Goal: Task Accomplishment & Management: Use online tool/utility

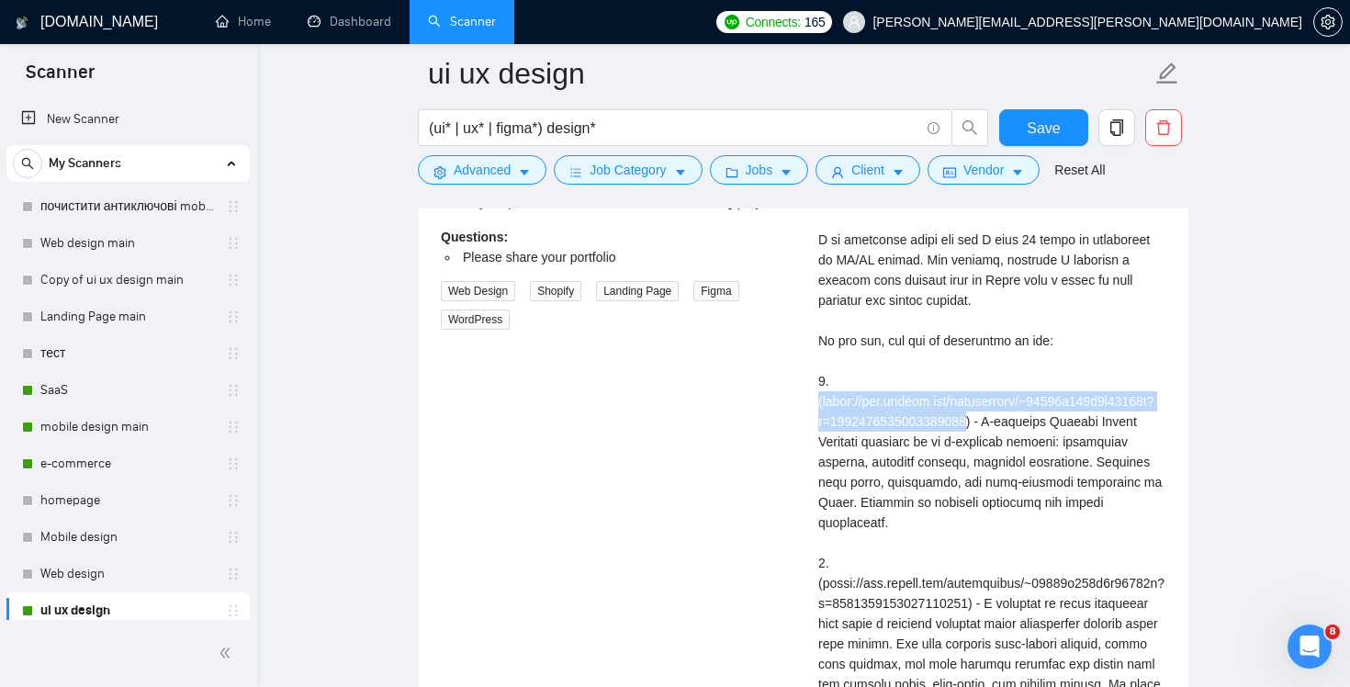
scroll to position [266, 0]
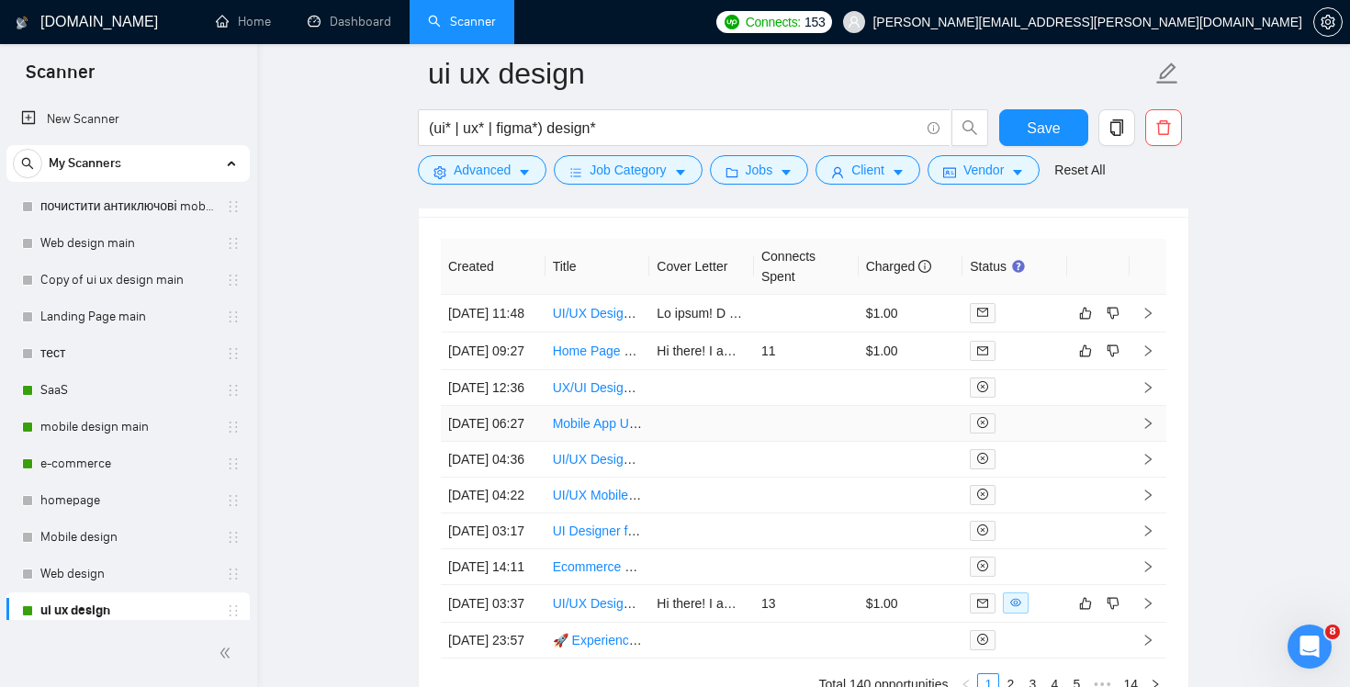
scroll to position [4762, 0]
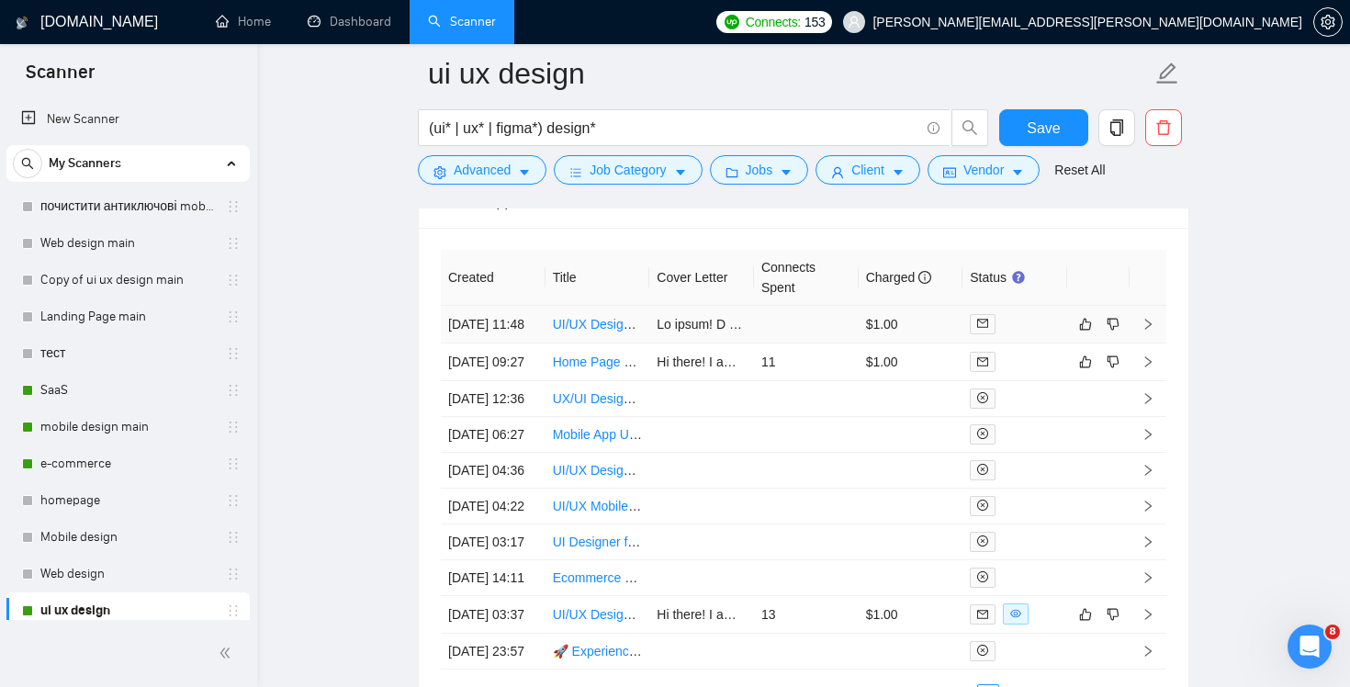
click at [813, 333] on td at bounding box center [806, 325] width 105 height 38
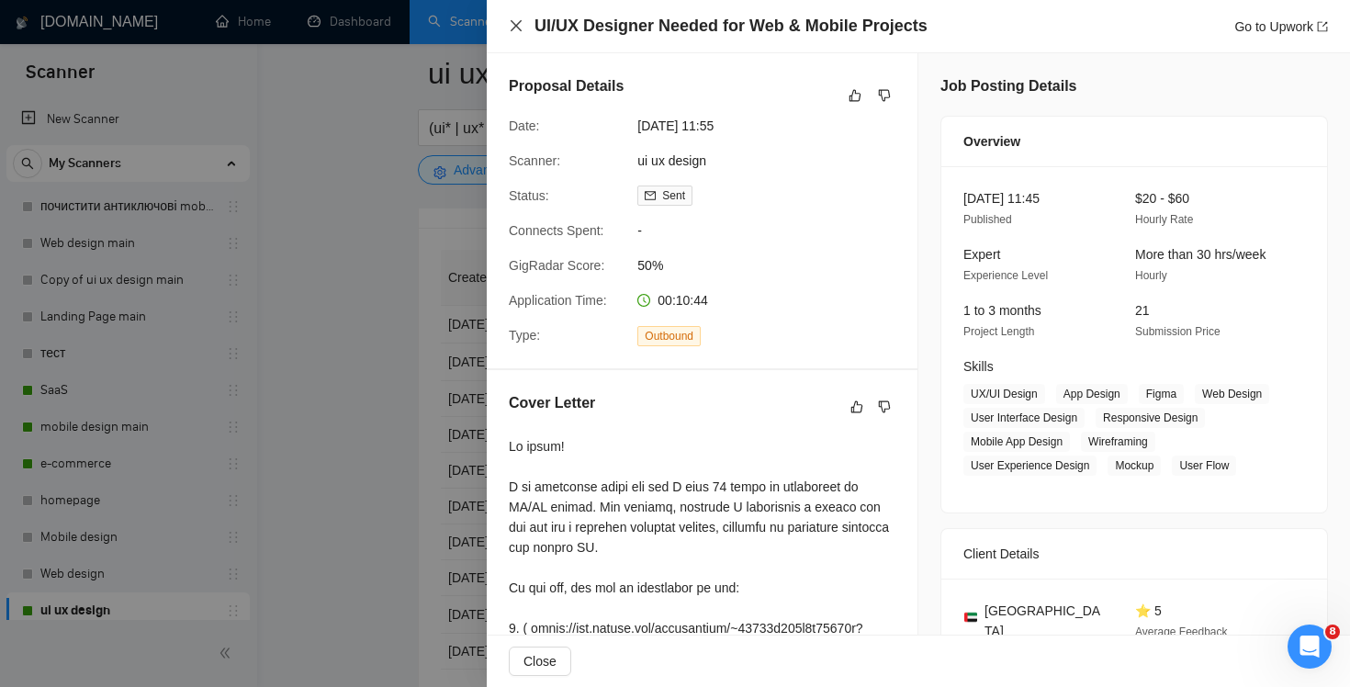
click at [519, 25] on icon "close" at bounding box center [516, 25] width 15 height 15
